Goal: Task Accomplishment & Management: Use online tool/utility

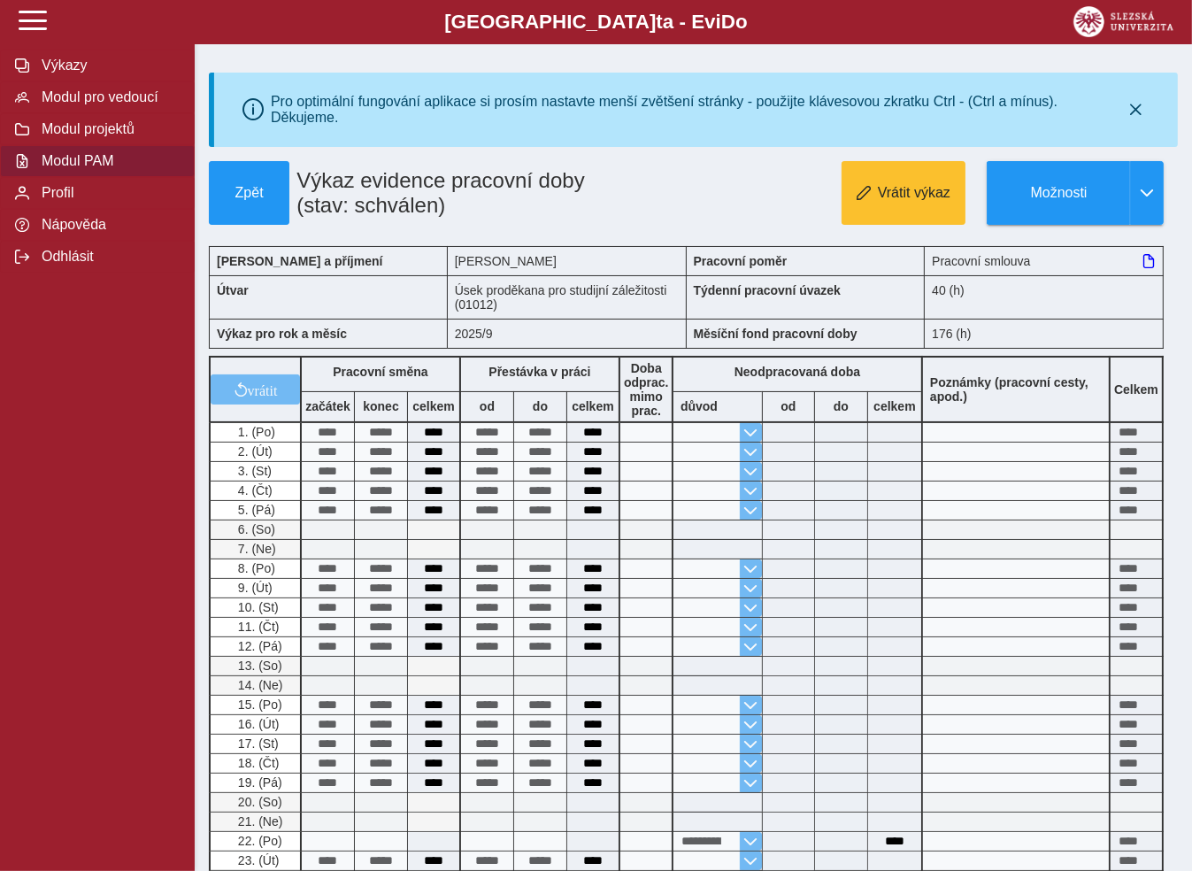
click at [78, 169] on span "Modul PAM" at bounding box center [107, 161] width 143 height 16
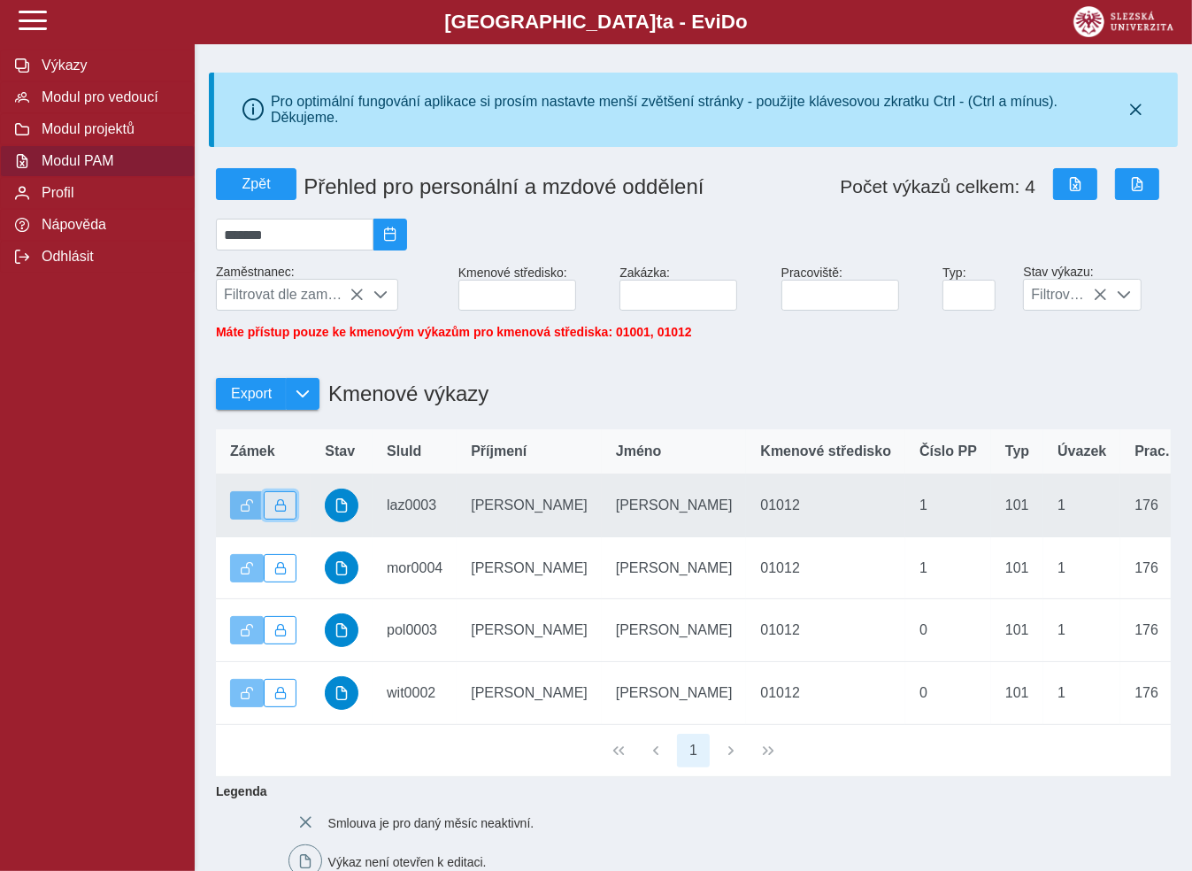
click at [287, 508] on button "button" at bounding box center [281, 505] width 34 height 28
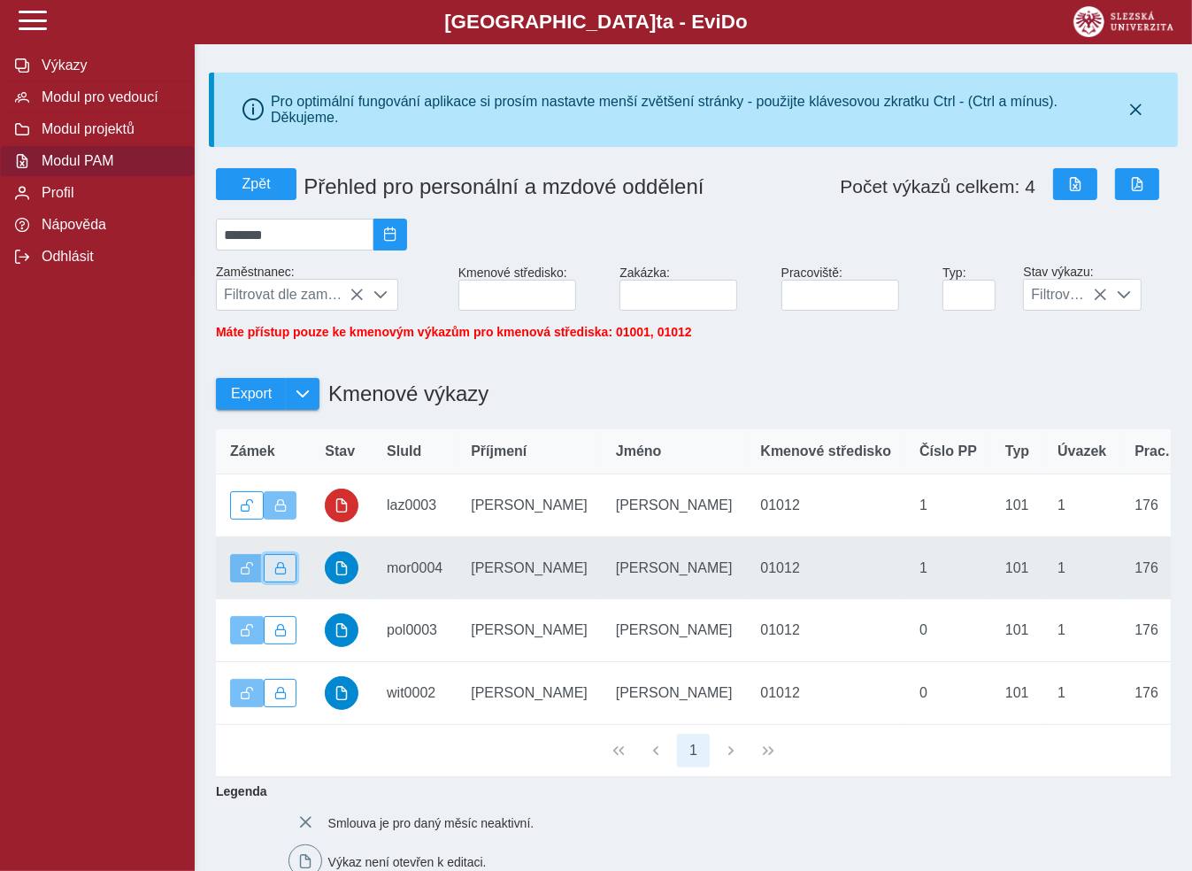
click at [280, 572] on span "button" at bounding box center [280, 568] width 12 height 12
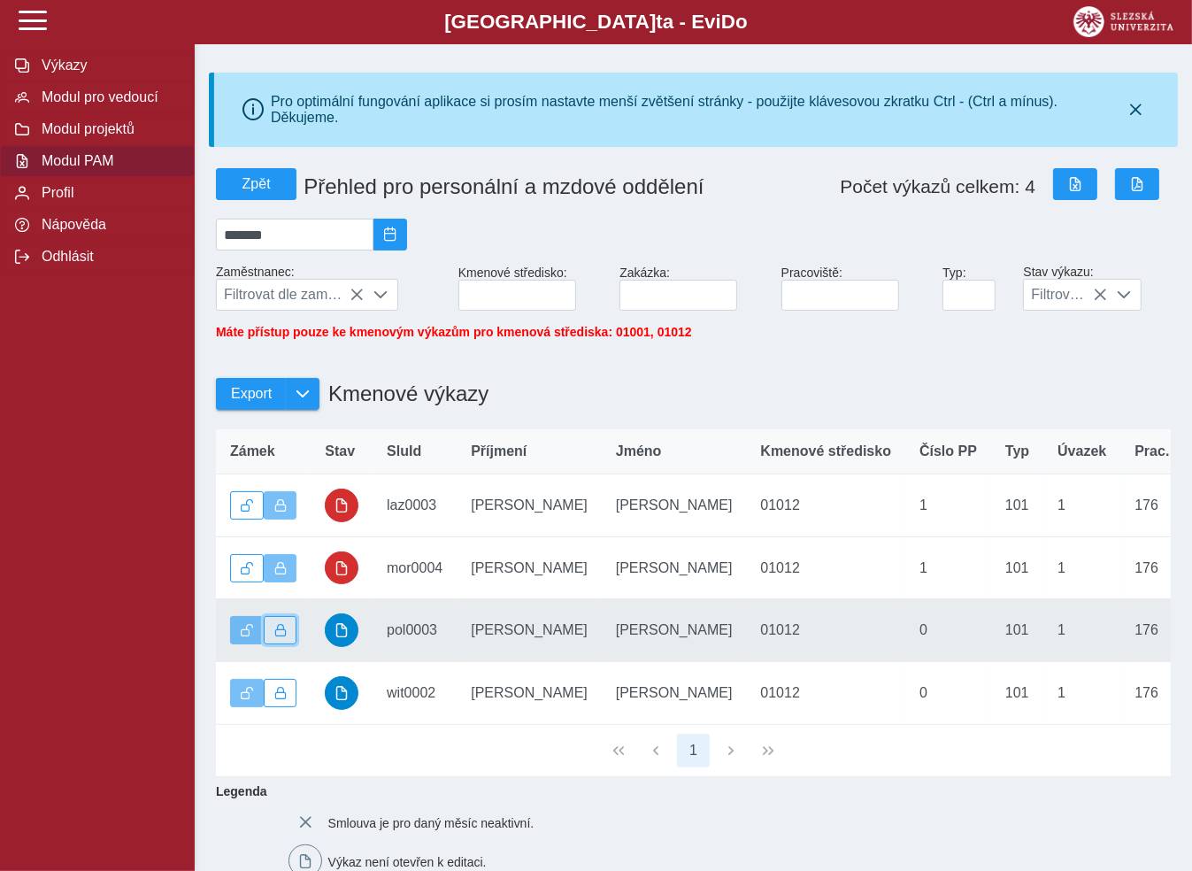
click at [285, 636] on span "button" at bounding box center [280, 630] width 12 height 12
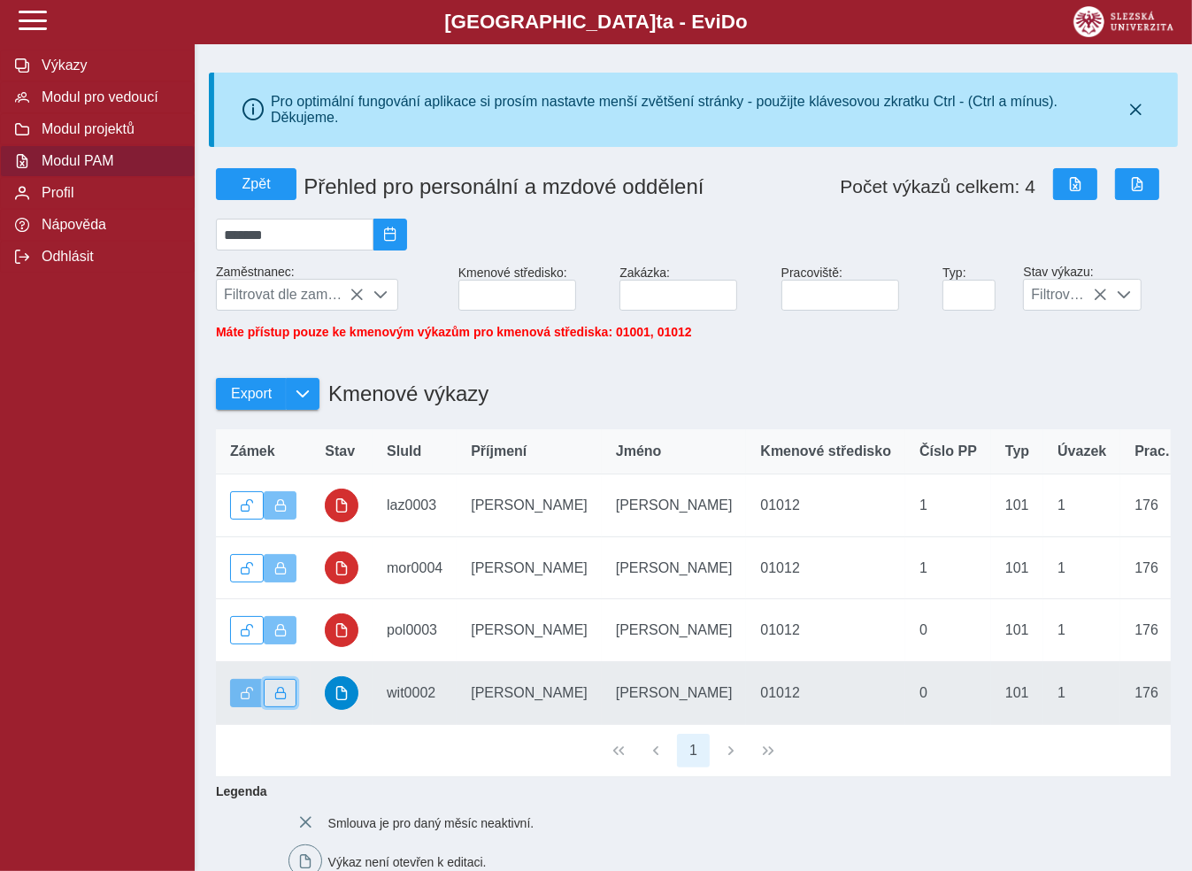
click at [286, 696] on button "button" at bounding box center [281, 693] width 34 height 28
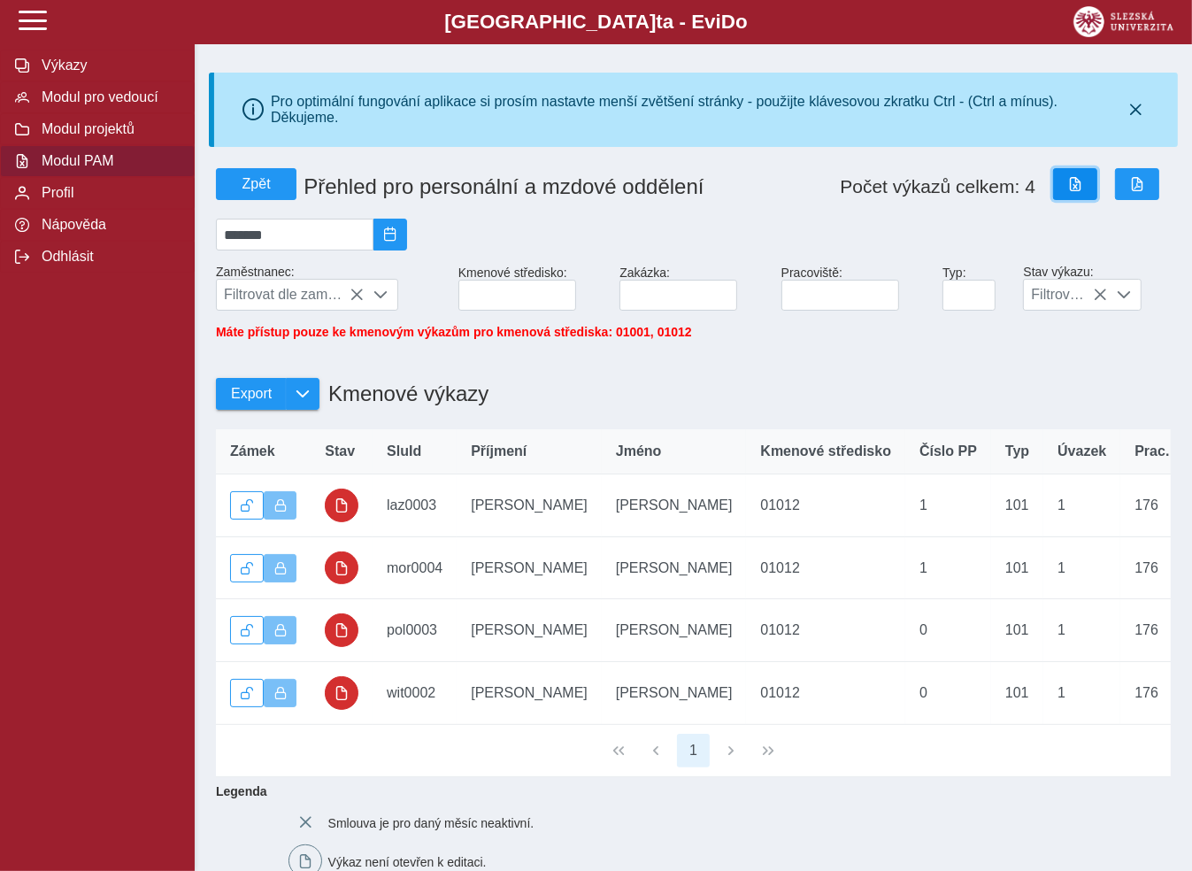
click at [1075, 185] on span "button" at bounding box center [1075, 184] width 14 height 14
click at [1132, 193] on button "button" at bounding box center [1137, 184] width 44 height 32
click at [75, 265] on span "Odhlásit" at bounding box center [107, 257] width 143 height 16
